Goal: Transaction & Acquisition: Obtain resource

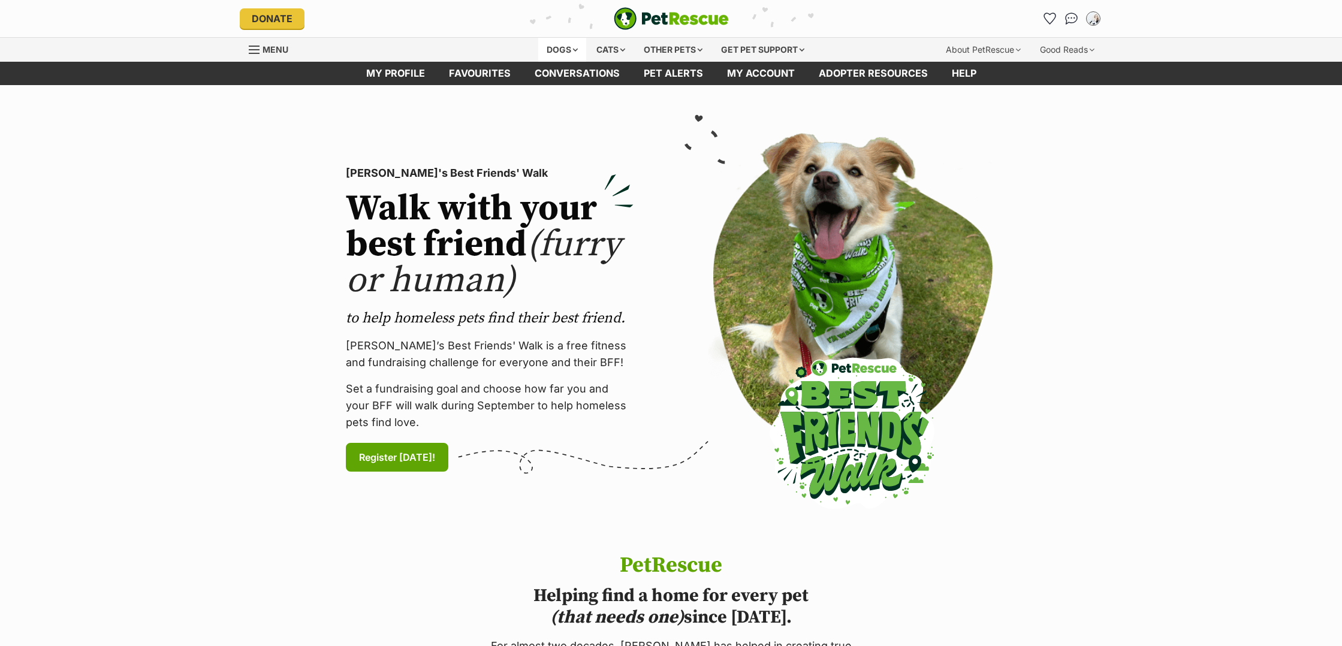
click at [573, 51] on div "Dogs" at bounding box center [562, 50] width 48 height 24
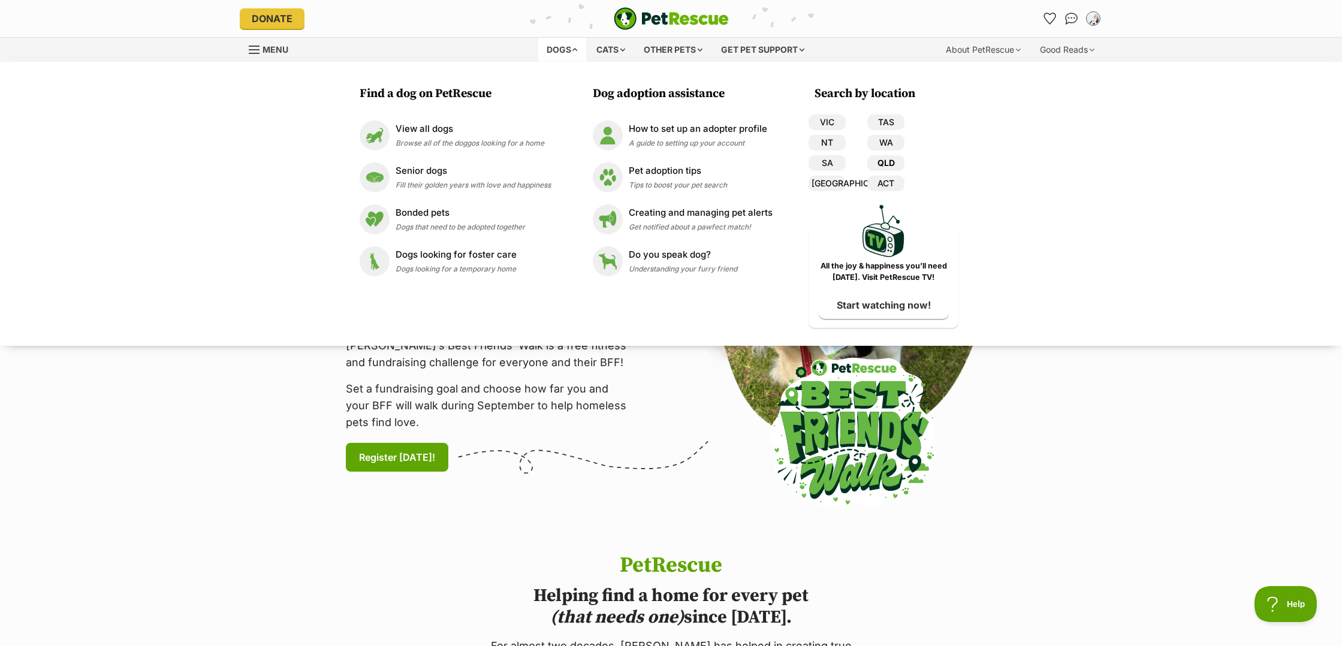
click at [882, 164] on link "QLD" at bounding box center [885, 163] width 37 height 16
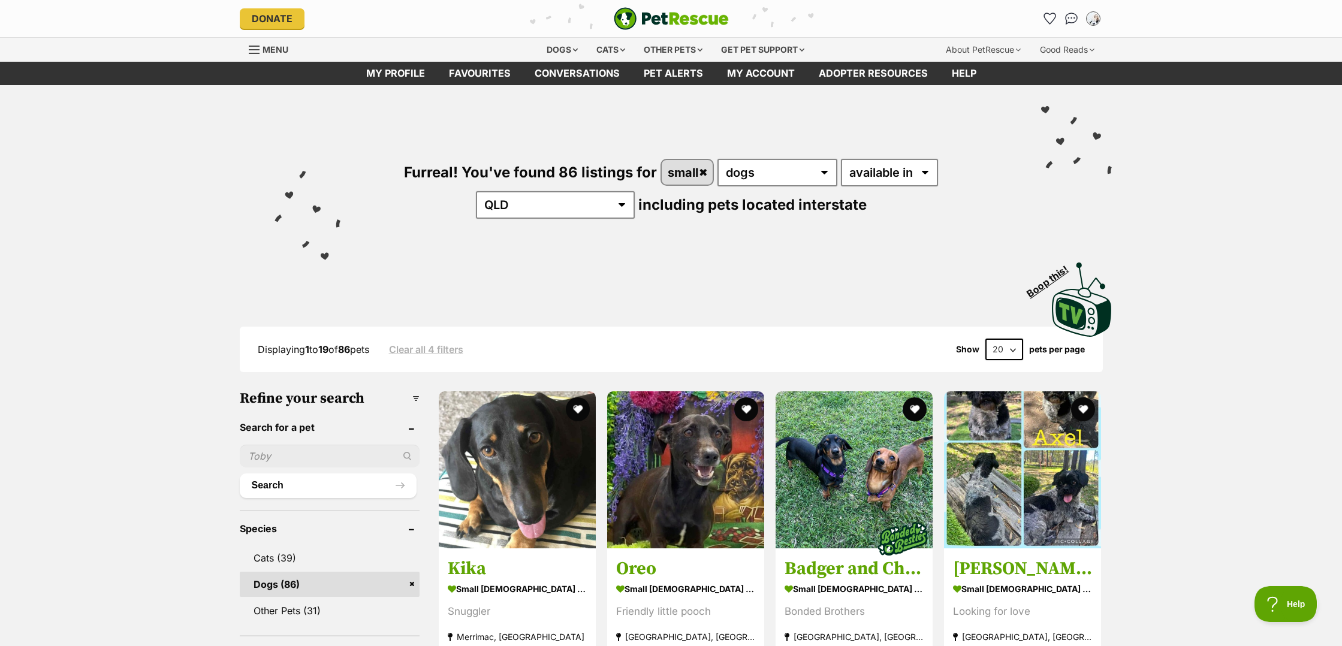
select select "60"
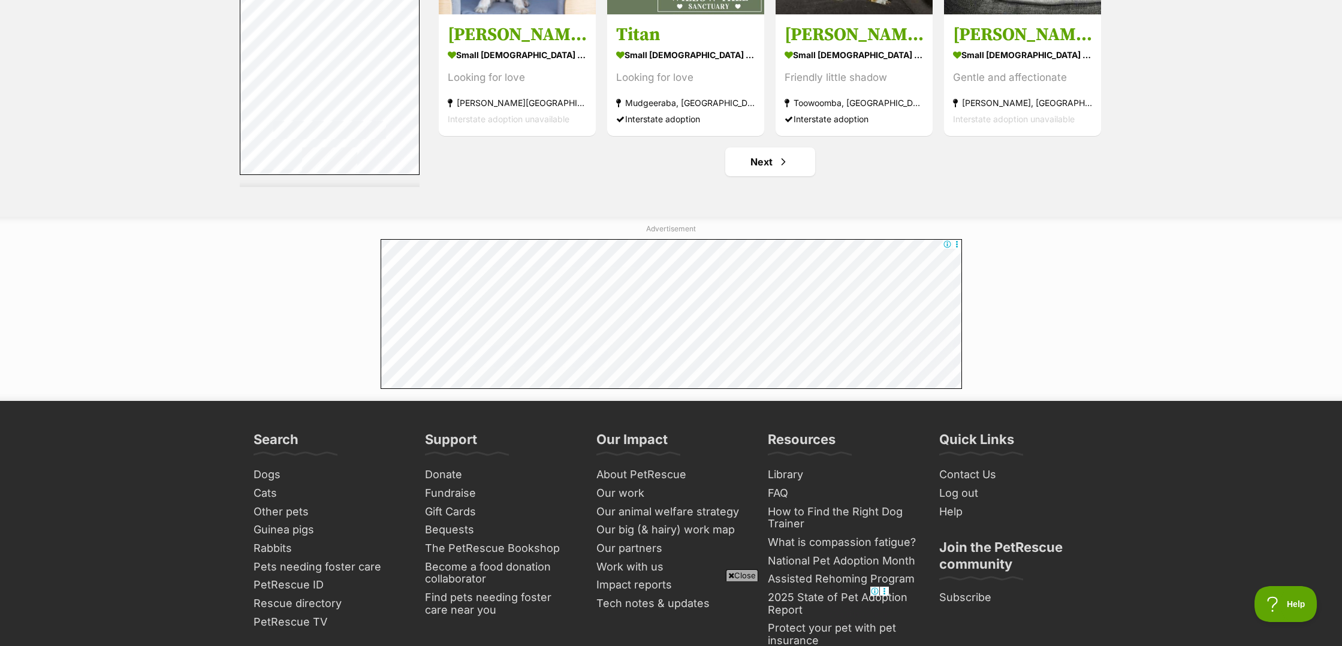
scroll to position [6405, 0]
click at [766, 148] on link "Next" at bounding box center [770, 162] width 90 height 29
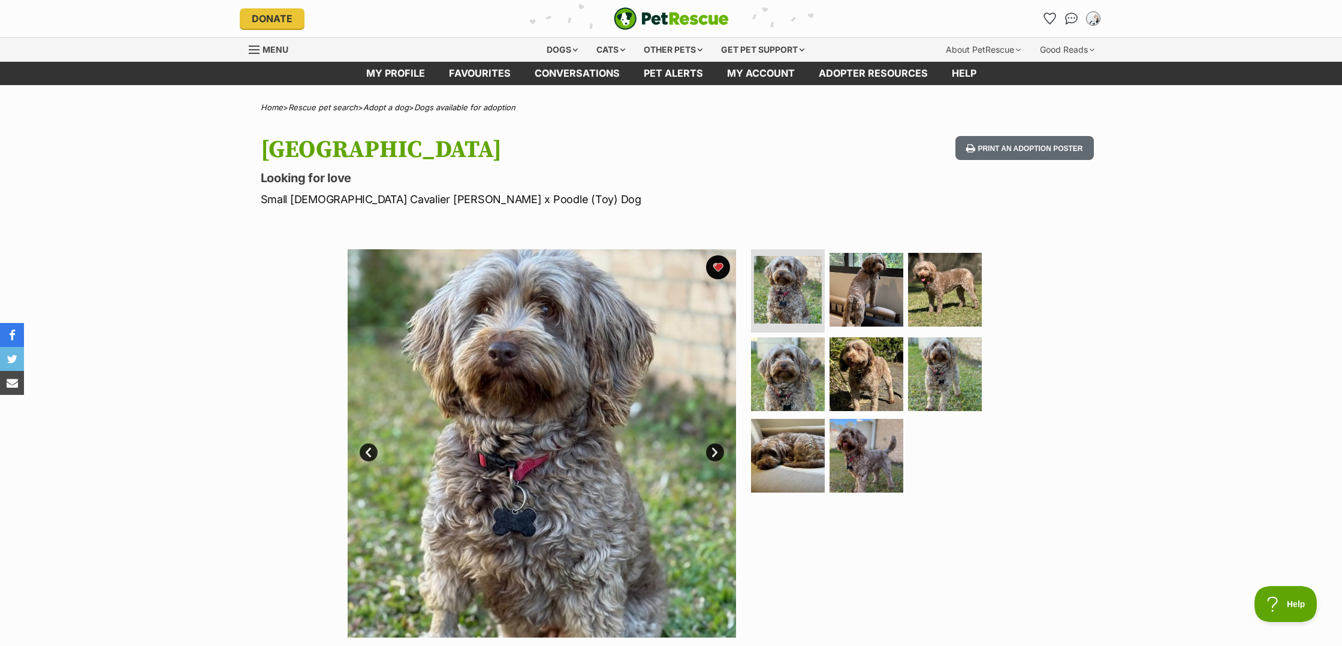
click at [712, 448] on link "Next" at bounding box center [715, 453] width 18 height 18
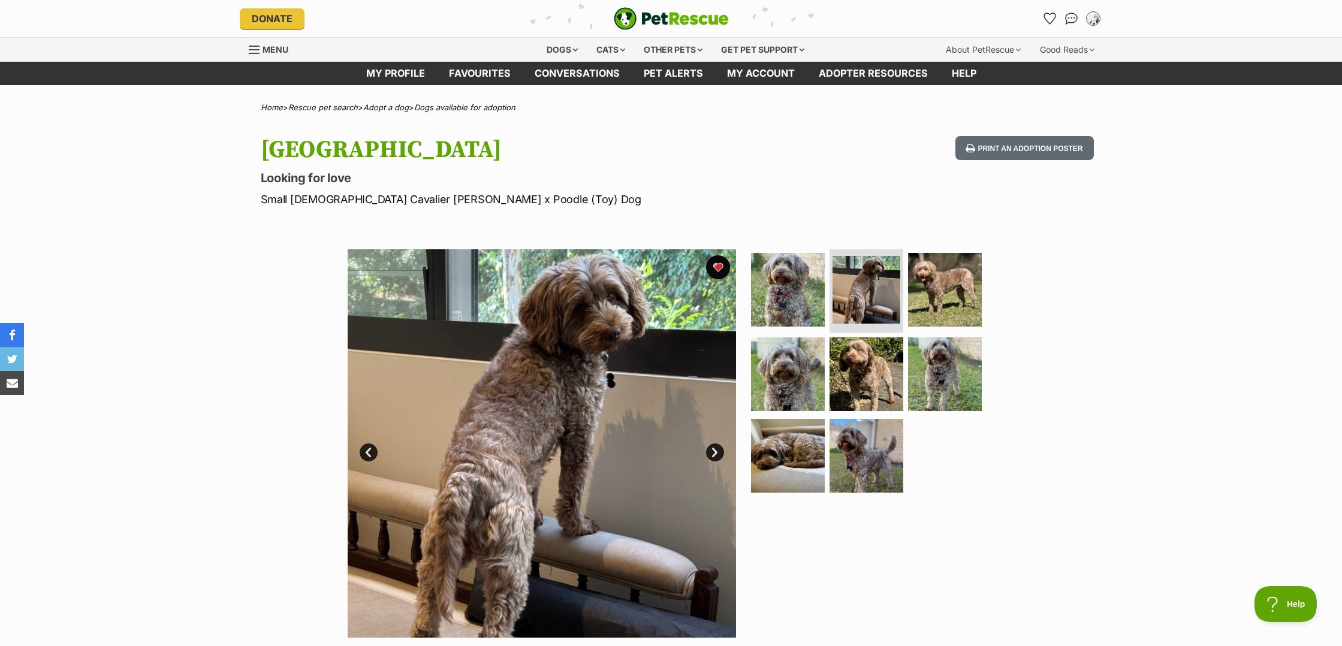
click at [712, 448] on link "Next" at bounding box center [715, 453] width 18 height 18
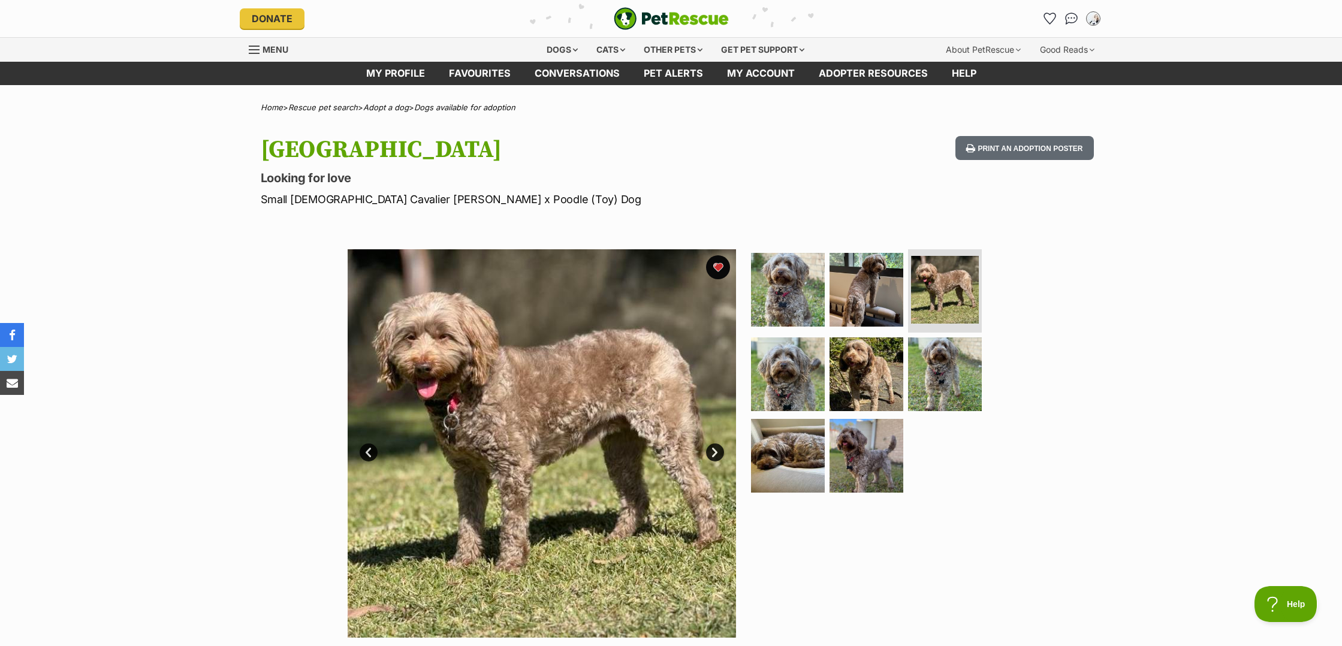
click at [712, 448] on link "Next" at bounding box center [715, 453] width 18 height 18
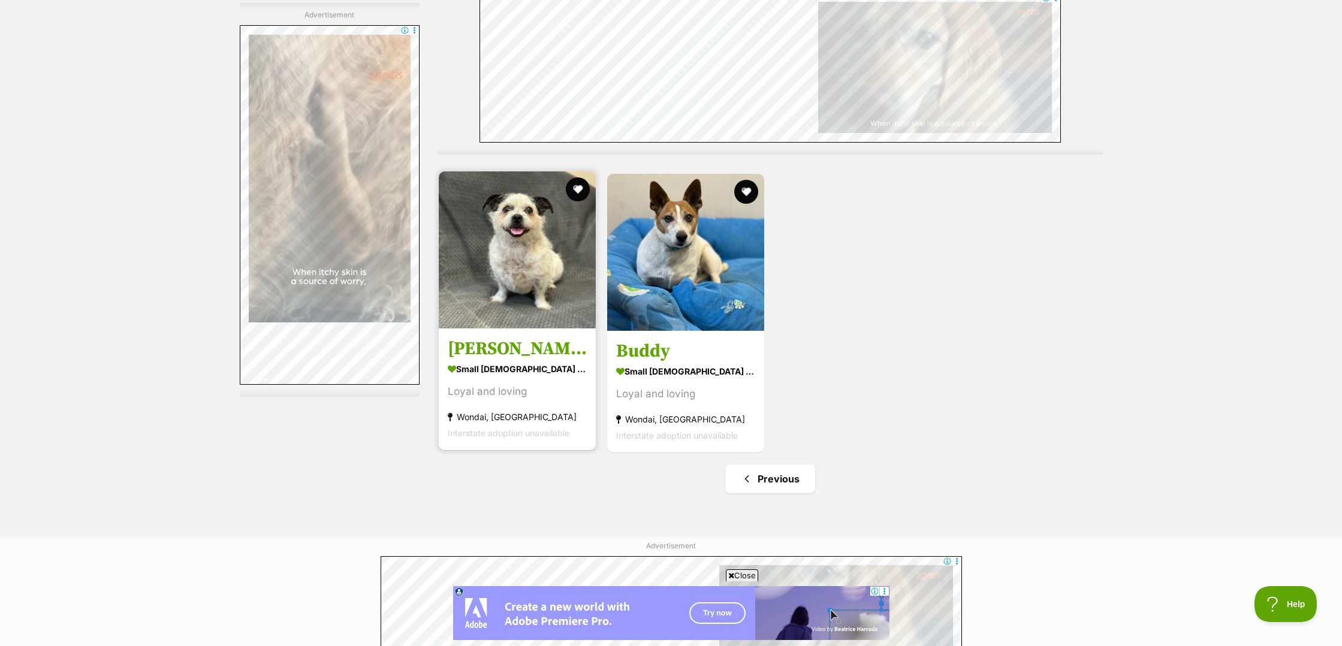
scroll to position [2801, 0]
